Goal: Find specific page/section: Find specific page/section

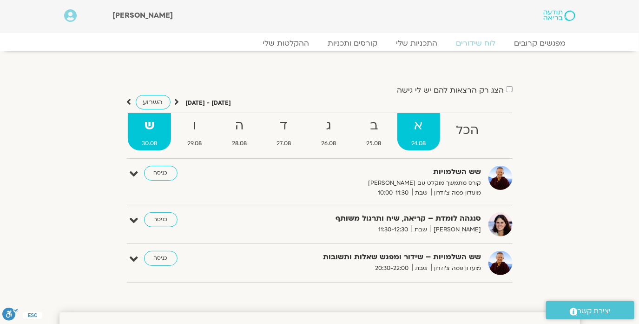
click at [414, 120] on strong "א" at bounding box center [419, 125] width 43 height 21
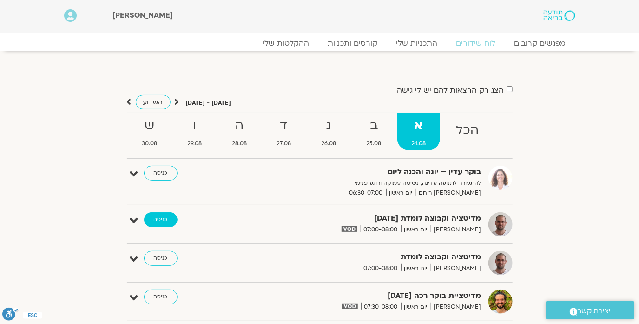
click at [166, 221] on link "כניסה" at bounding box center [160, 219] width 33 height 15
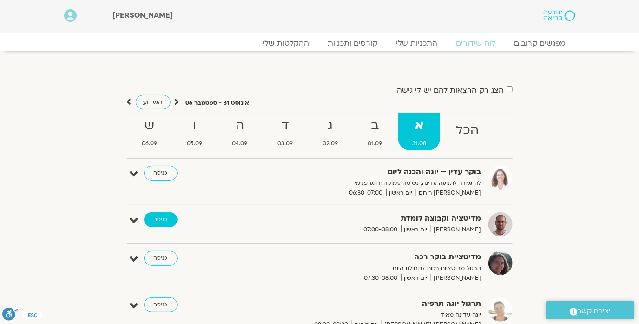
click at [157, 218] on link "כניסה" at bounding box center [160, 219] width 33 height 15
